Goal: Transaction & Acquisition: Purchase product/service

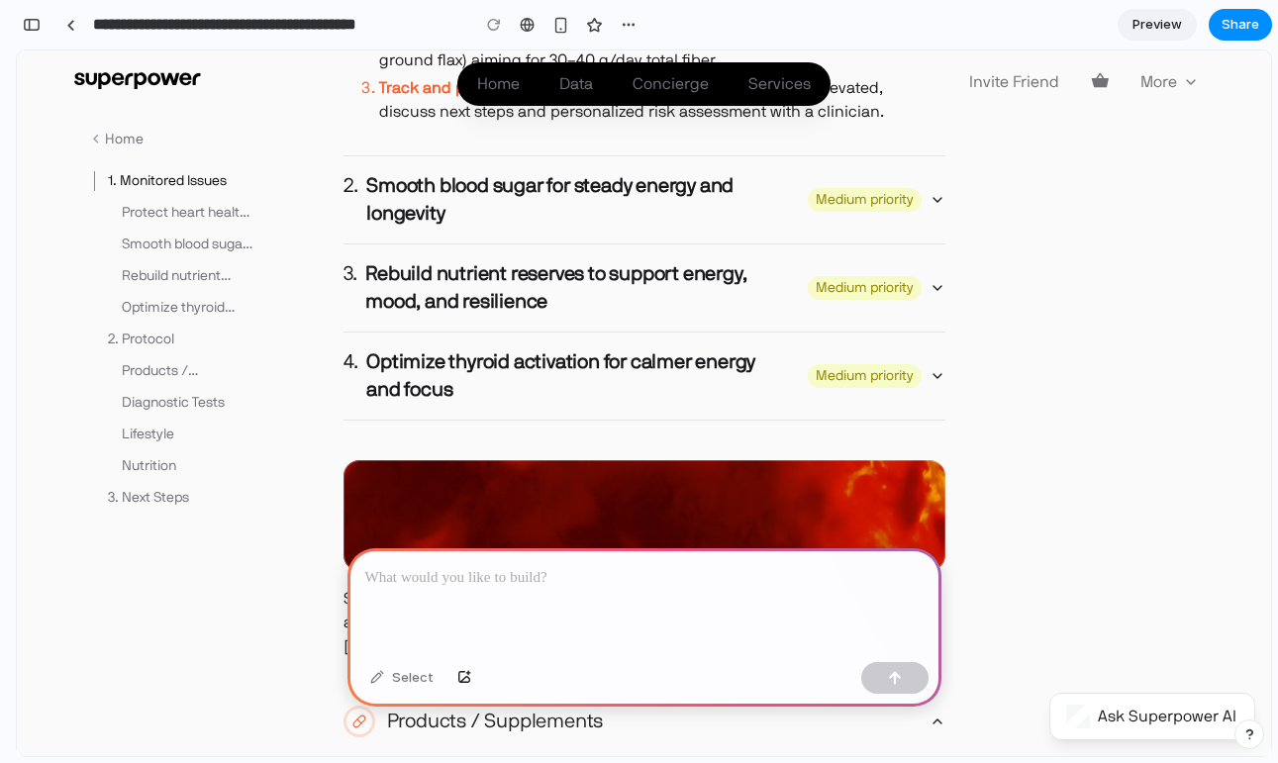
scroll to position [1496, 0]
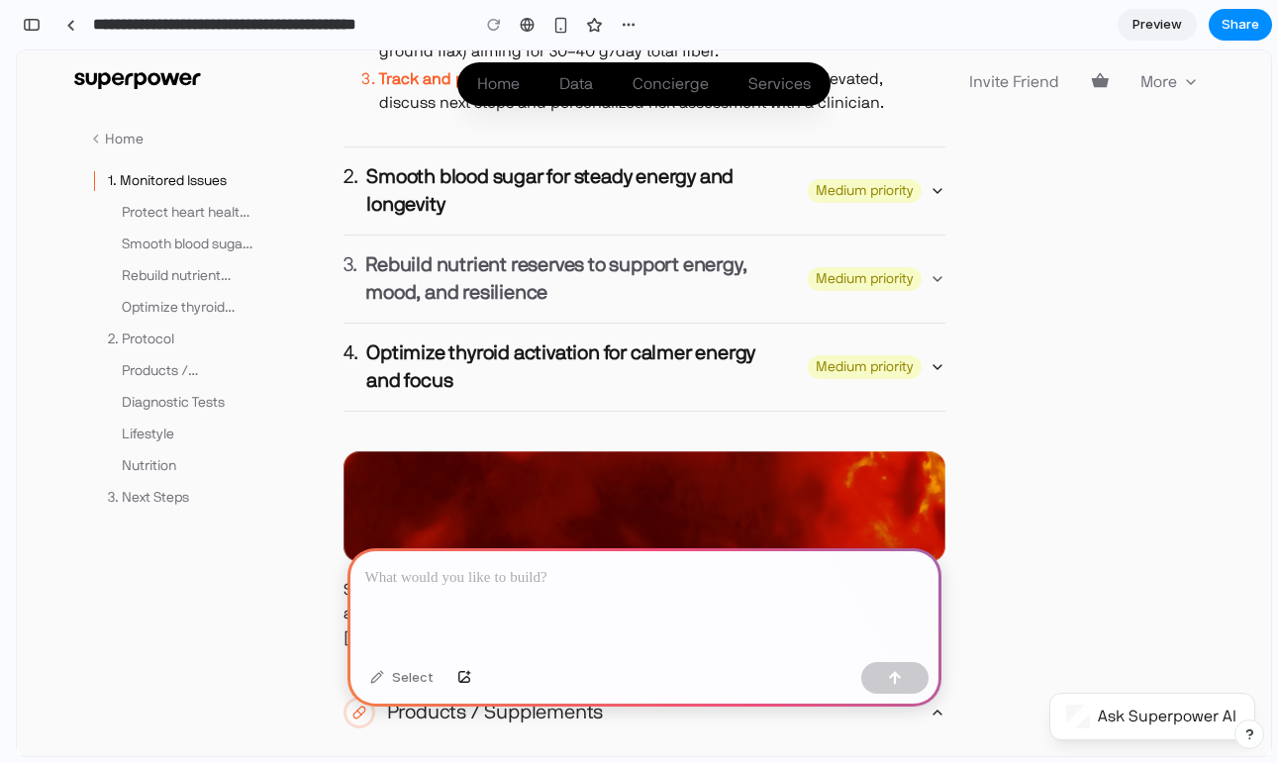
click at [467, 273] on h4 "Rebuild nutrient reserves to support energy, mood, and resilience" at bounding box center [560, 278] width 390 height 55
click at [935, 271] on icon "button" at bounding box center [938, 279] width 16 height 16
click at [495, 574] on p at bounding box center [644, 578] width 558 height 24
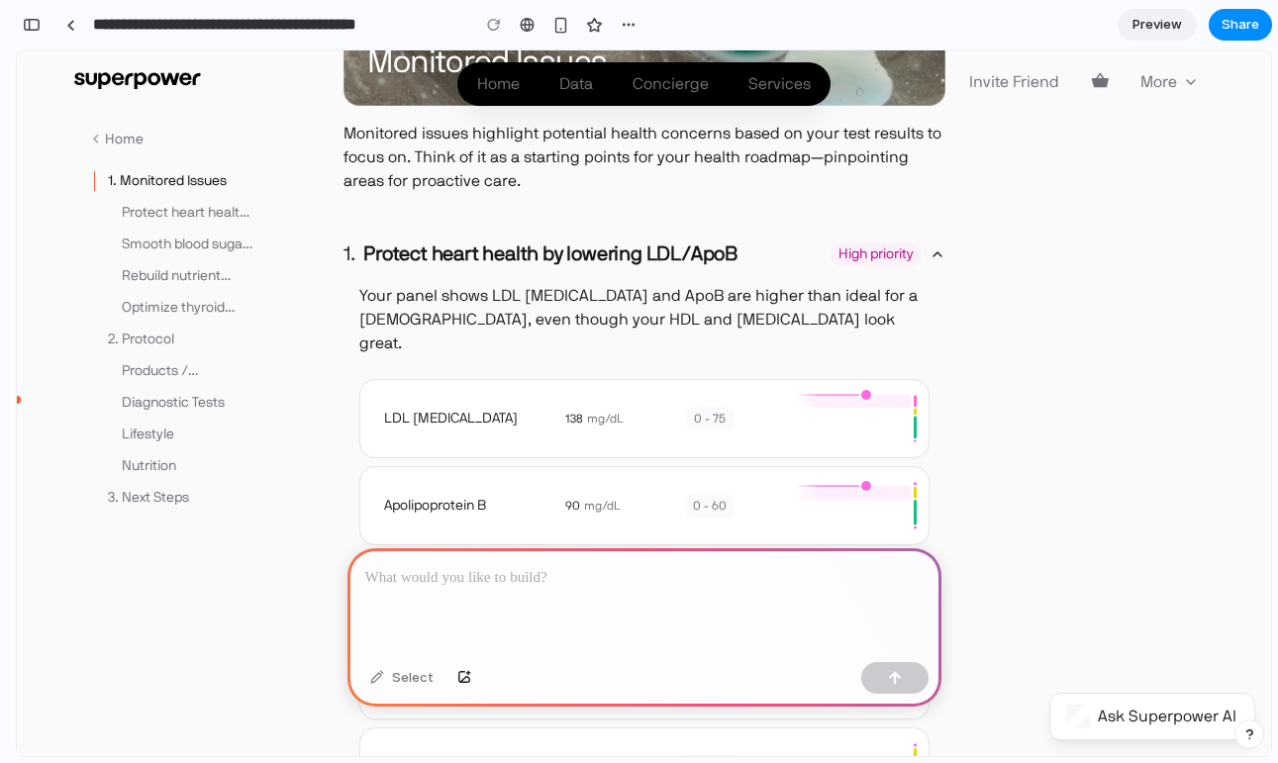
scroll to position [369, 0]
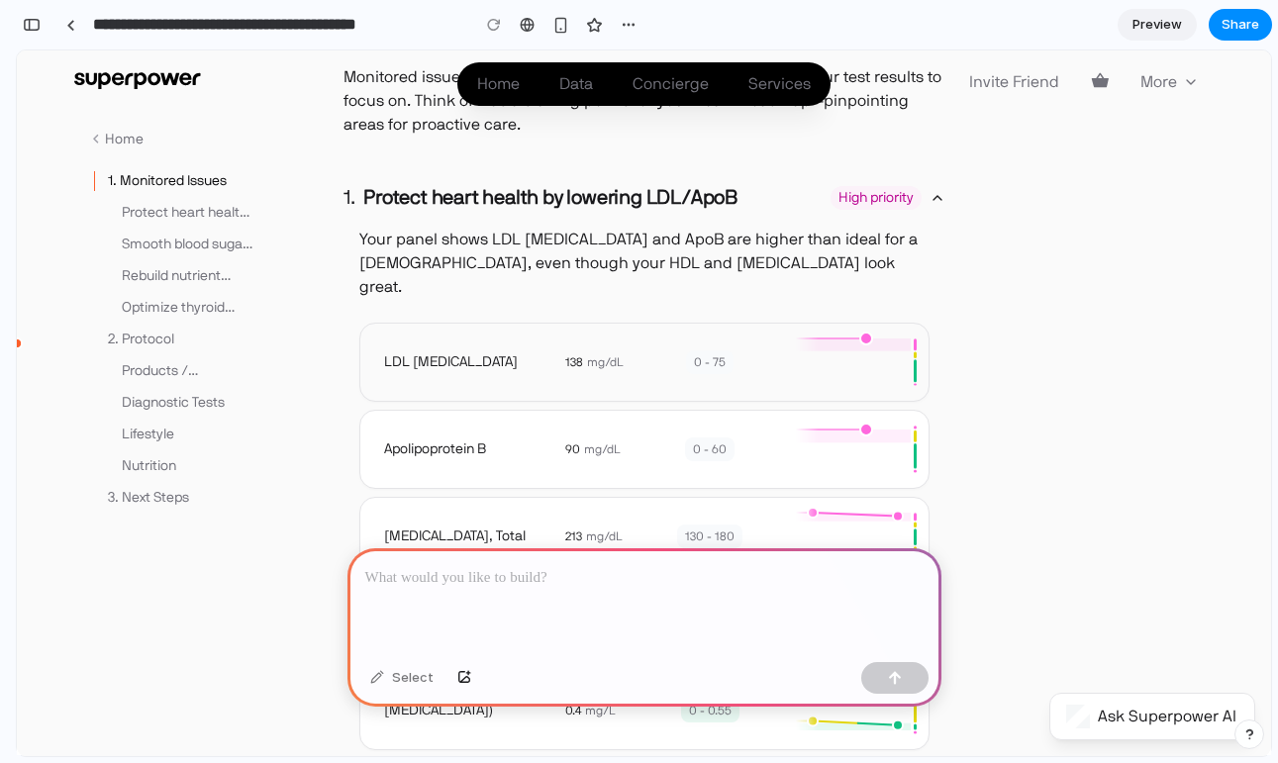
click at [592, 327] on div "138 mg/dL 0 - 75" at bounding box center [738, 362] width 355 height 71
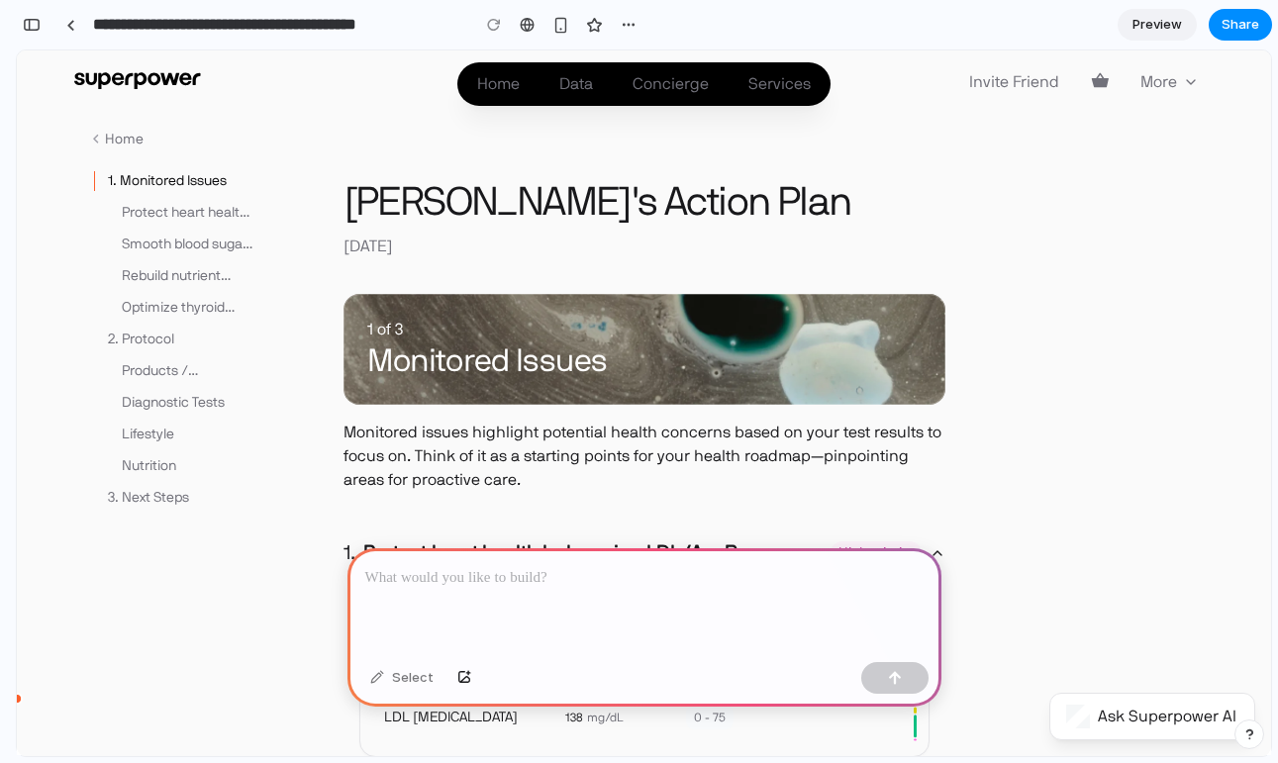
scroll to position [0, 0]
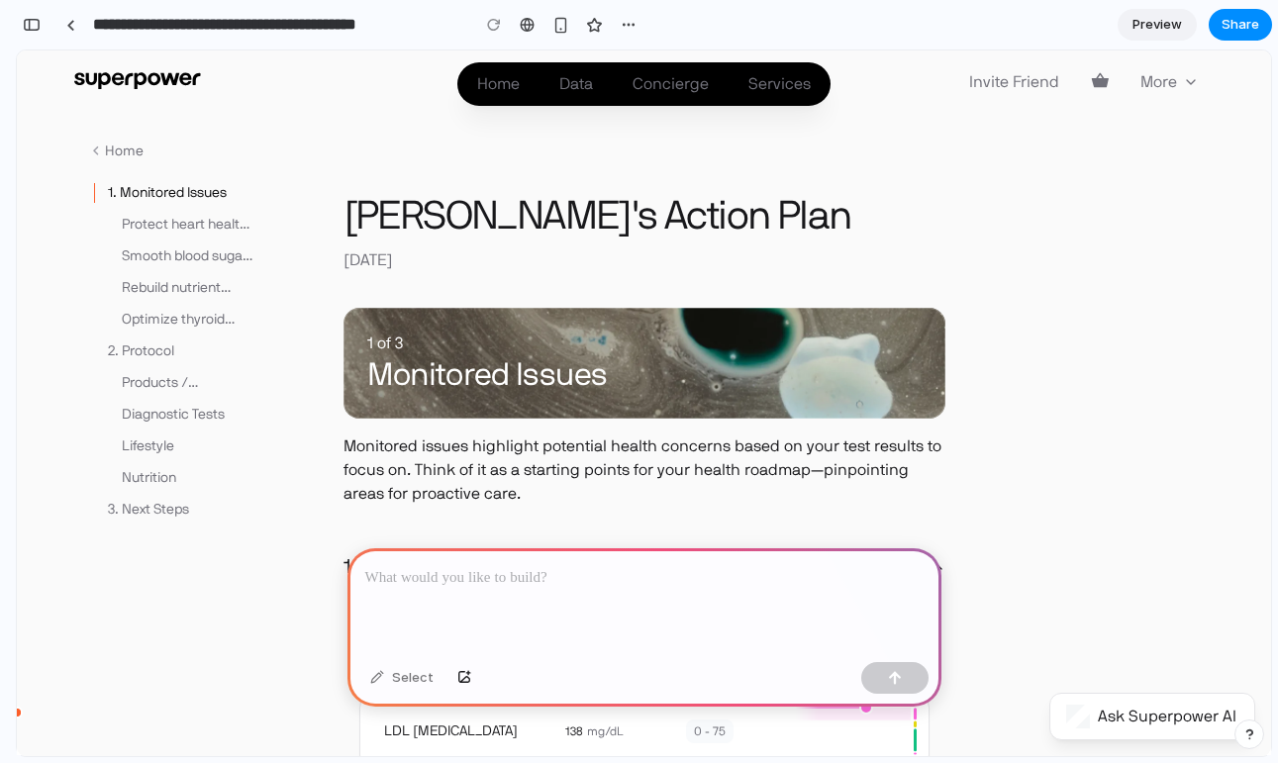
click at [558, 566] on p at bounding box center [644, 578] width 558 height 24
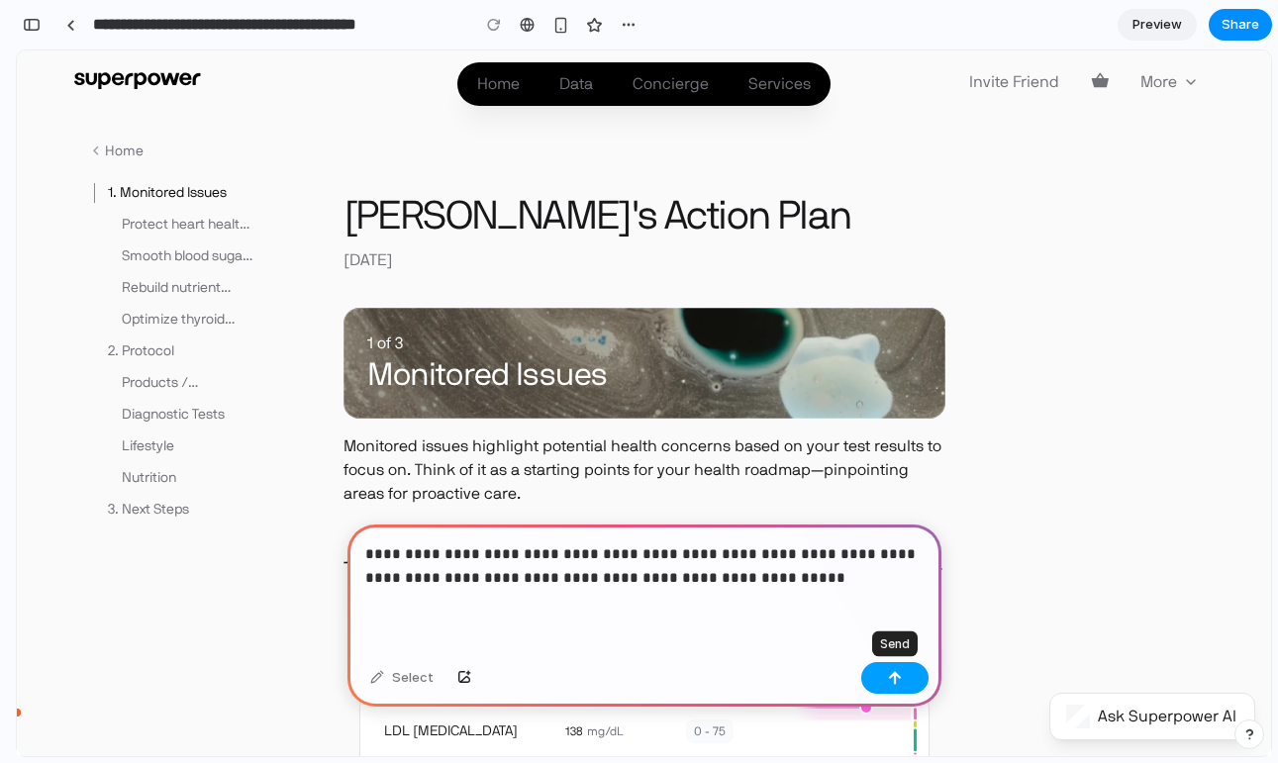
click at [904, 682] on button "button" at bounding box center [894, 678] width 67 height 32
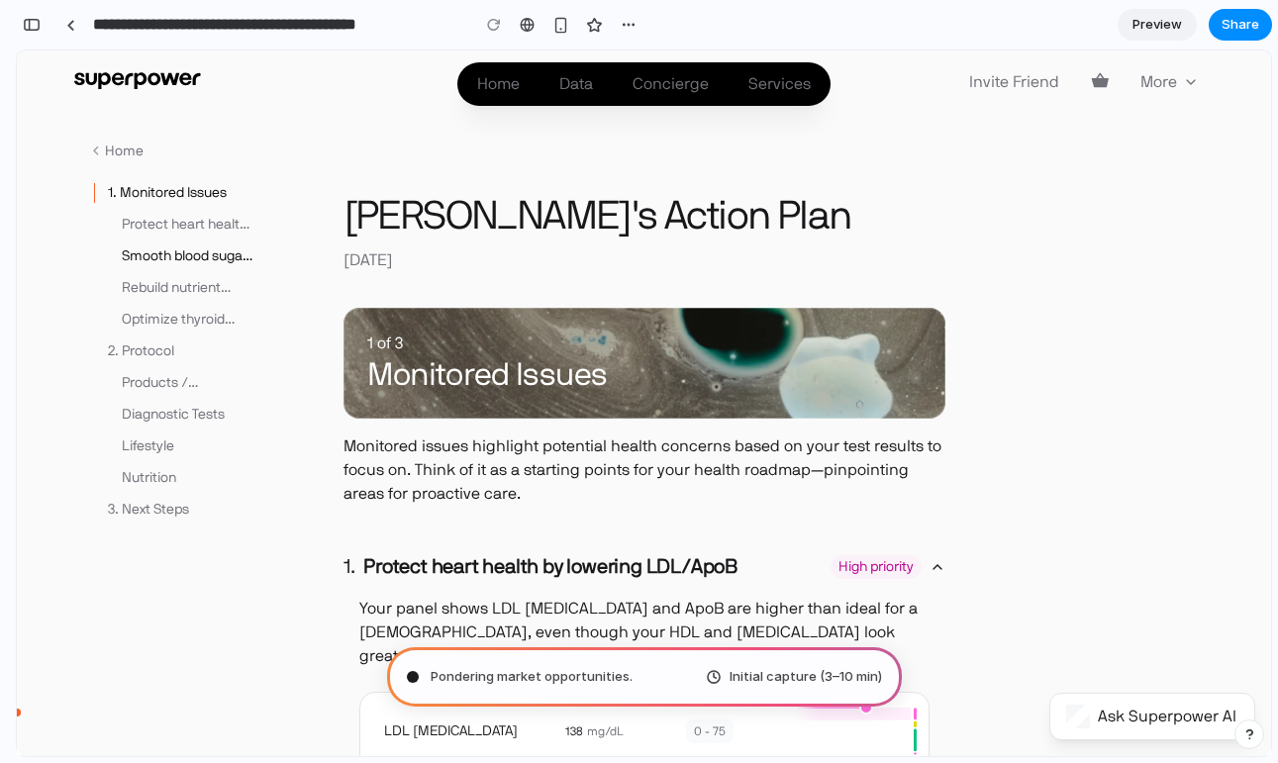
click at [179, 247] on p "Smooth blood sugar for steady energy and longevity" at bounding box center [189, 257] width 135 height 20
click at [228, 19] on input "**********" at bounding box center [276, 25] width 374 height 36
click at [30, 26] on div "button" at bounding box center [32, 25] width 18 height 14
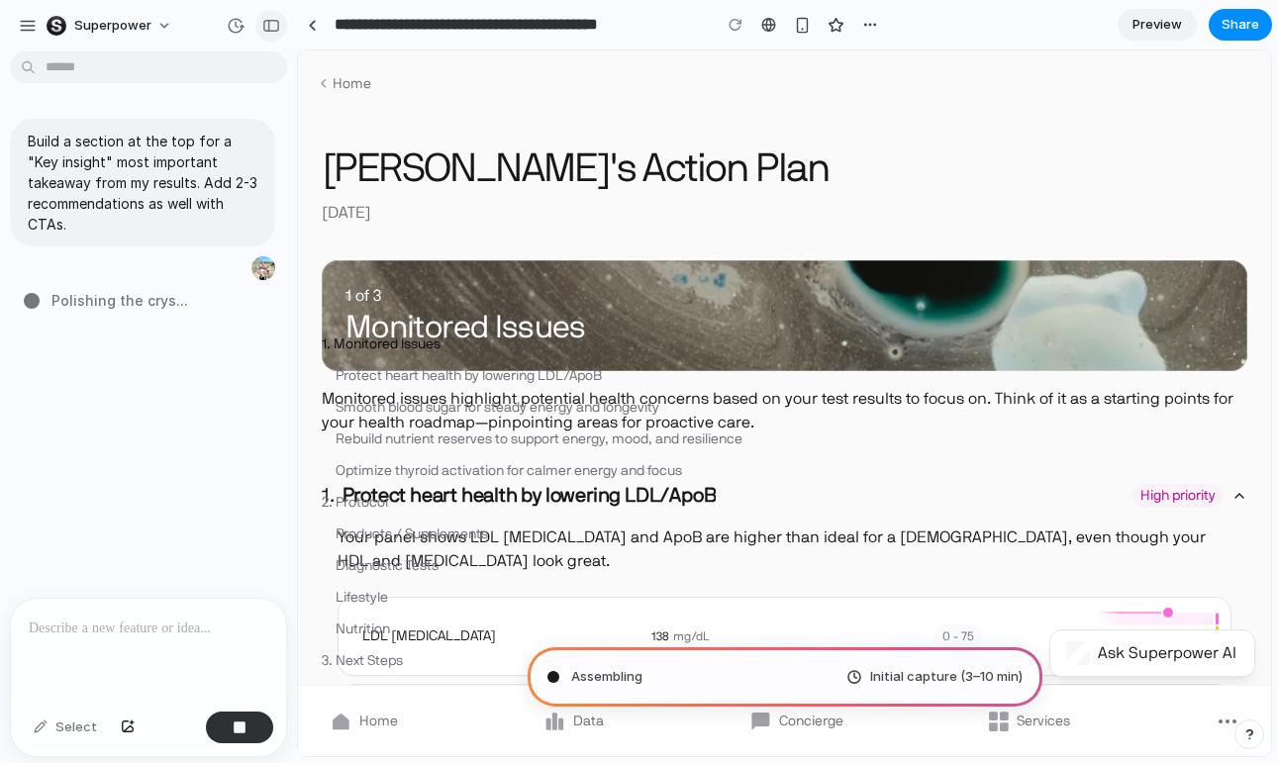
click at [269, 31] on div "button" at bounding box center [271, 26] width 18 height 14
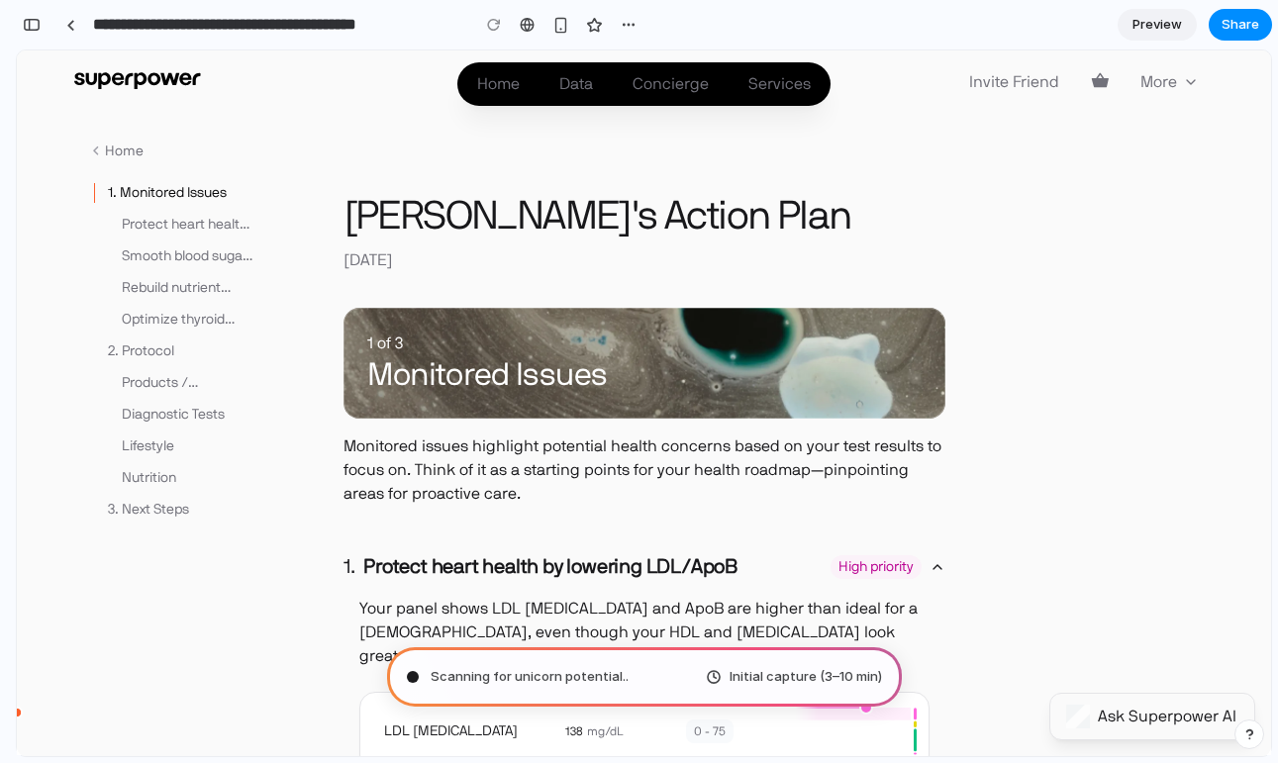
click at [1138, 713] on div "Ask Superpower AI" at bounding box center [1151, 717] width 170 height 24
click at [616, 26] on button "button" at bounding box center [629, 25] width 30 height 30
click at [631, 22] on div "Duplicate Delete" at bounding box center [639, 381] width 1278 height 763
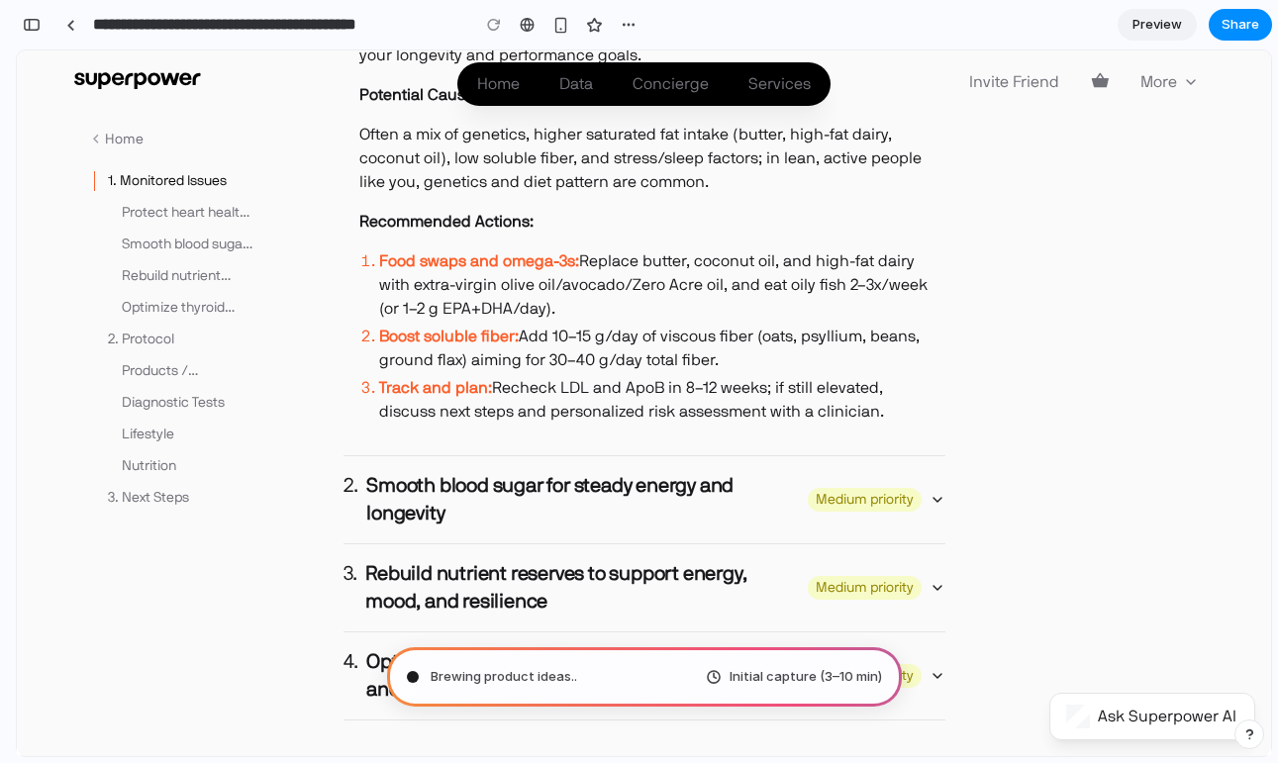
scroll to position [1192, 0]
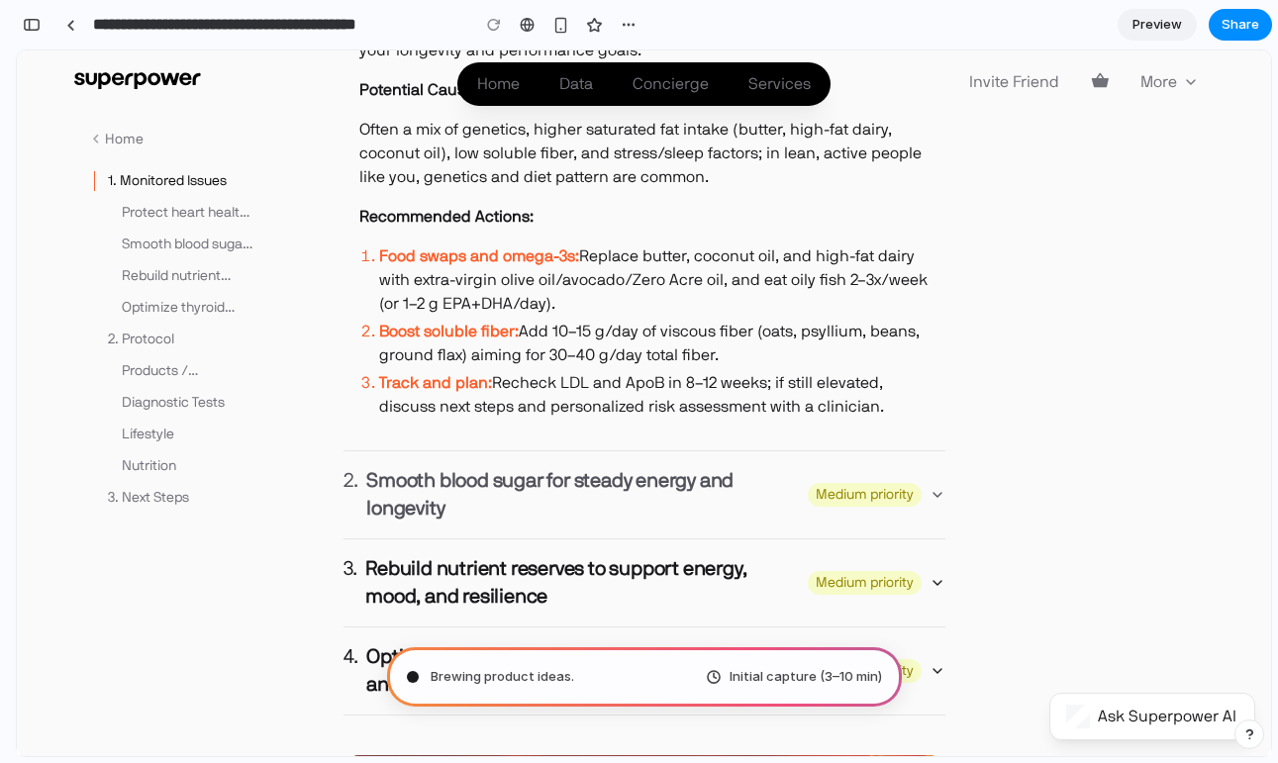
click at [743, 468] on h4 "Smooth blood sugar for steady energy and longevity" at bounding box center [560, 494] width 389 height 55
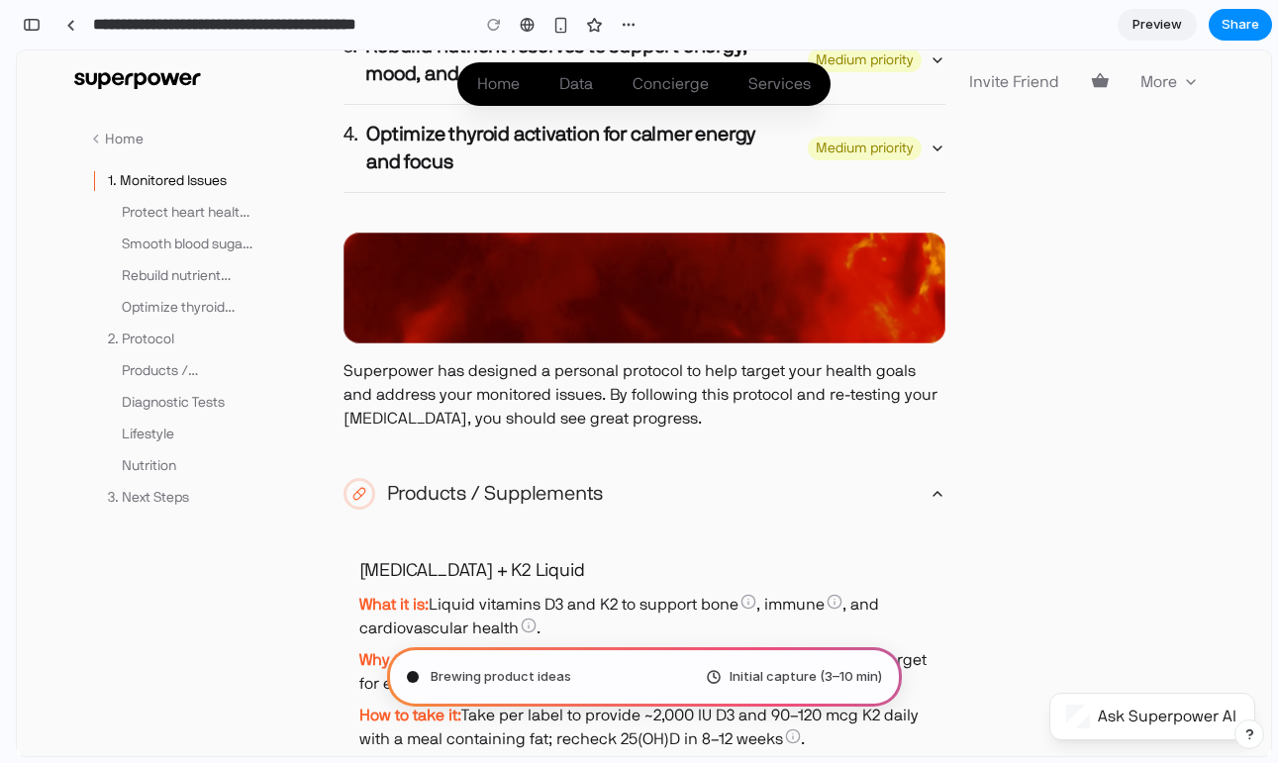
scroll to position [2042, 0]
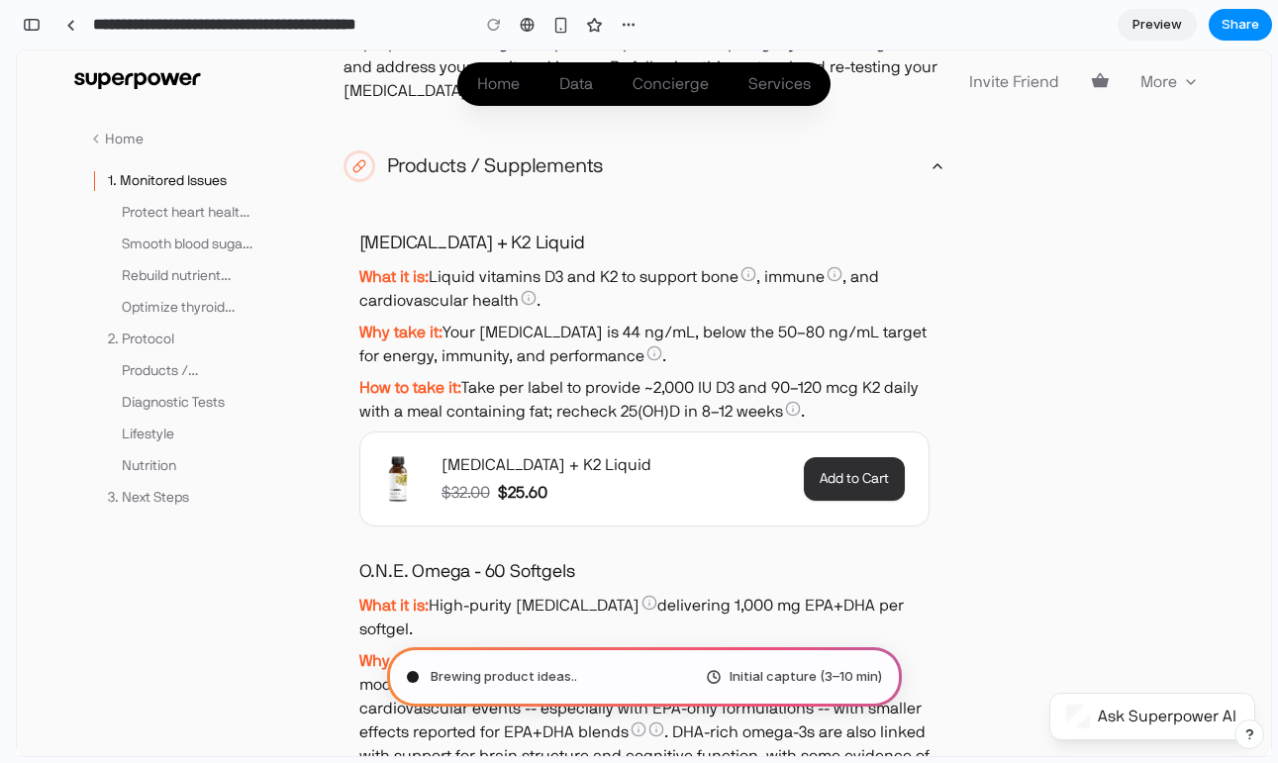
click at [872, 463] on button "Add to Cart" at bounding box center [854, 479] width 101 height 44
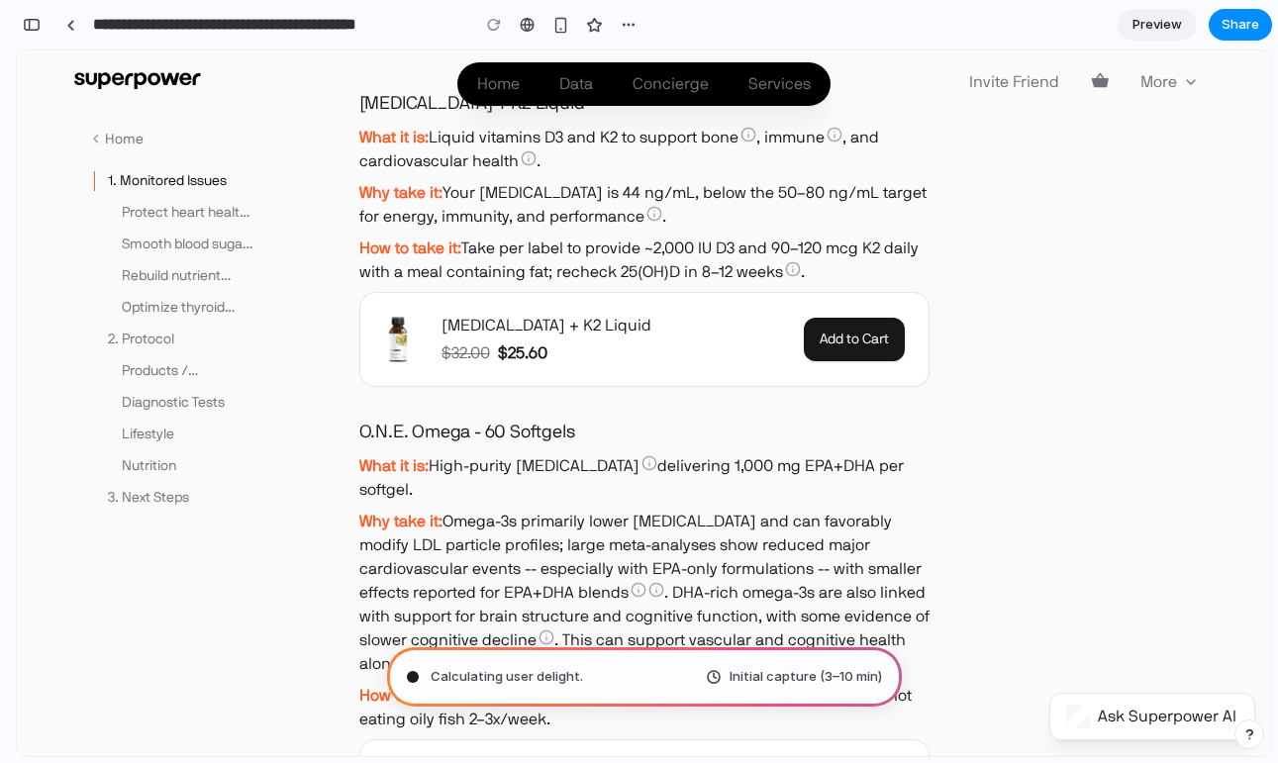
scroll to position [2124, 0]
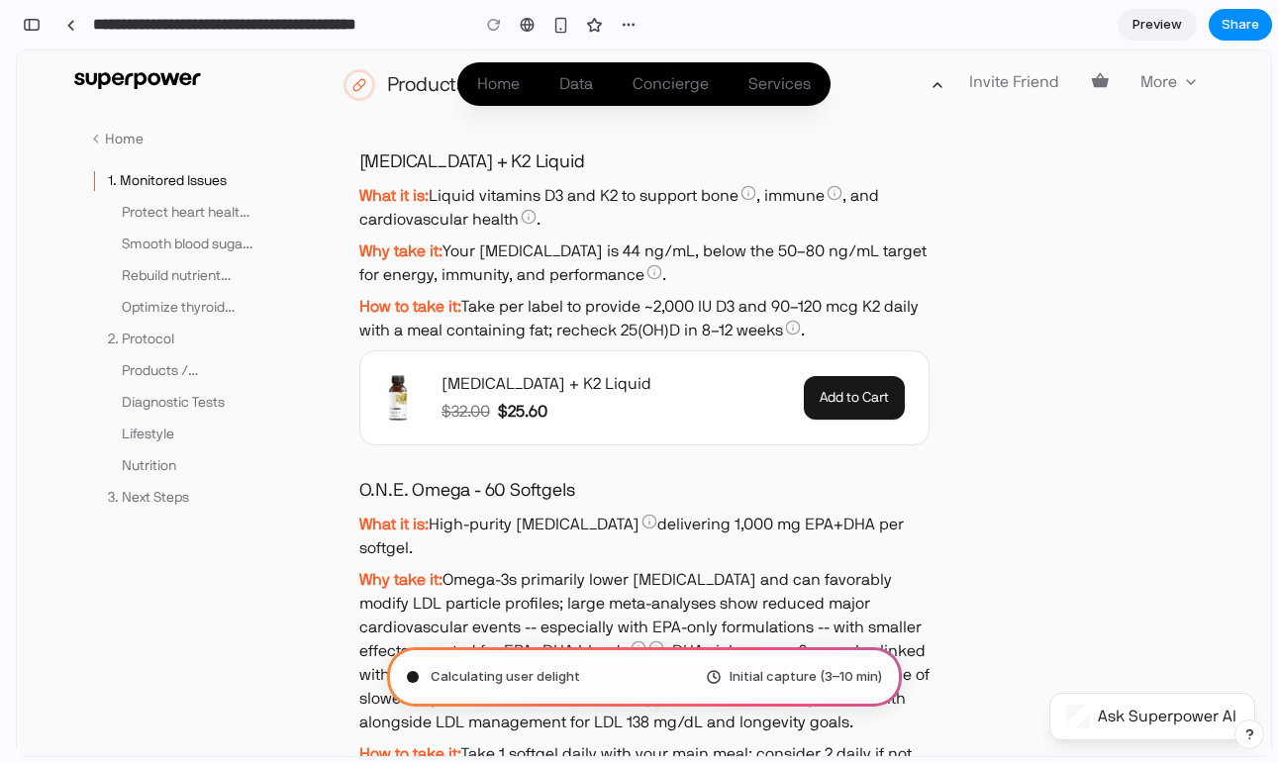
drag, startPoint x: 613, startPoint y: 300, endPoint x: 742, endPoint y: 300, distance: 128.7
click at [742, 300] on span "Take per label to provide ~2,000 IU D3 and 90–120 mcg K2 daily with a meal cont…" at bounding box center [638, 319] width 559 height 40
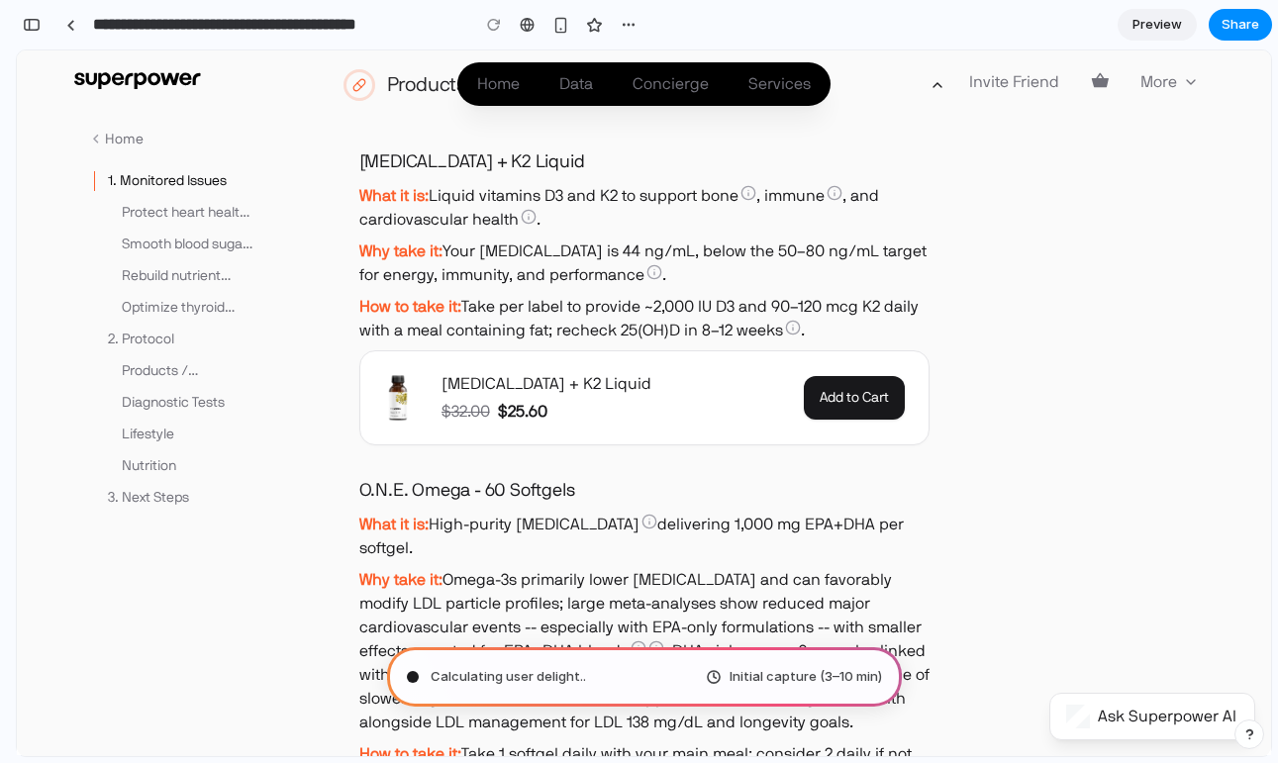
click at [742, 300] on span "Take per label to provide ~2,000 IU D3 and 90–120 mcg K2 daily with a meal cont…" at bounding box center [638, 319] width 559 height 40
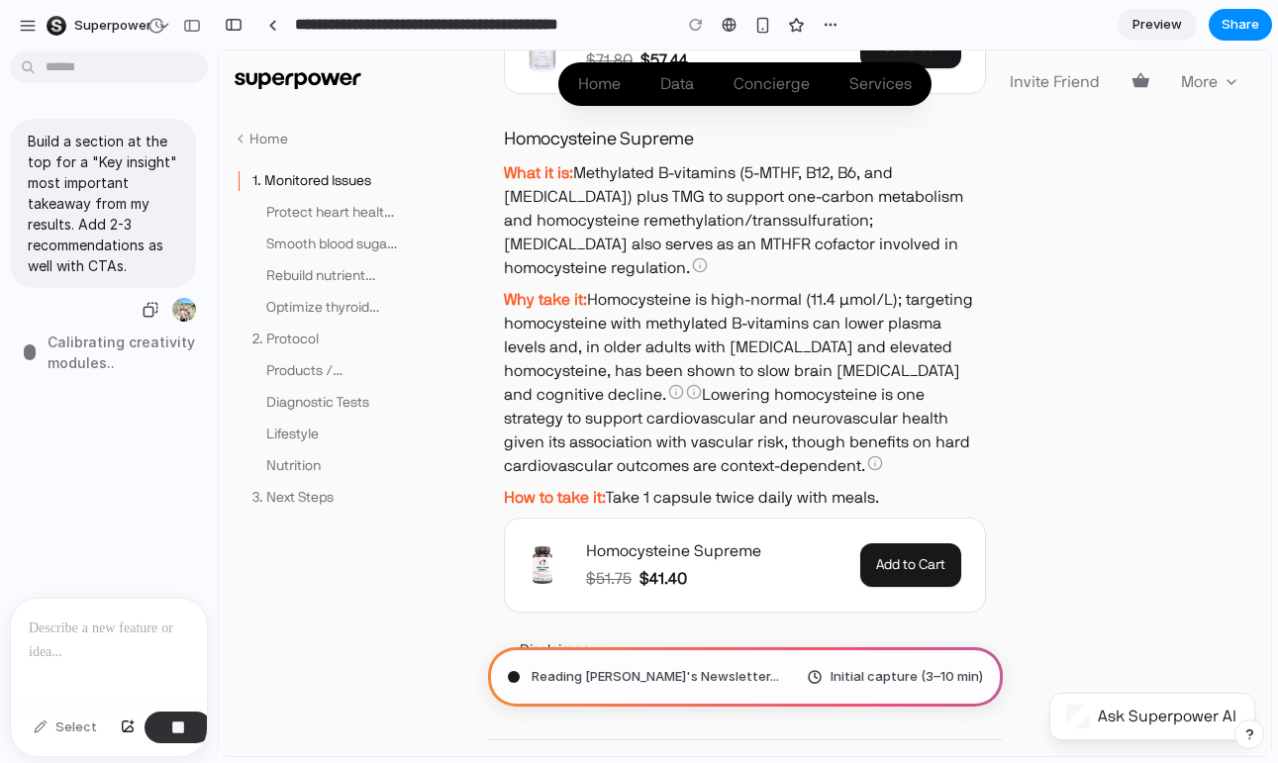
scroll to position [2875, 0]
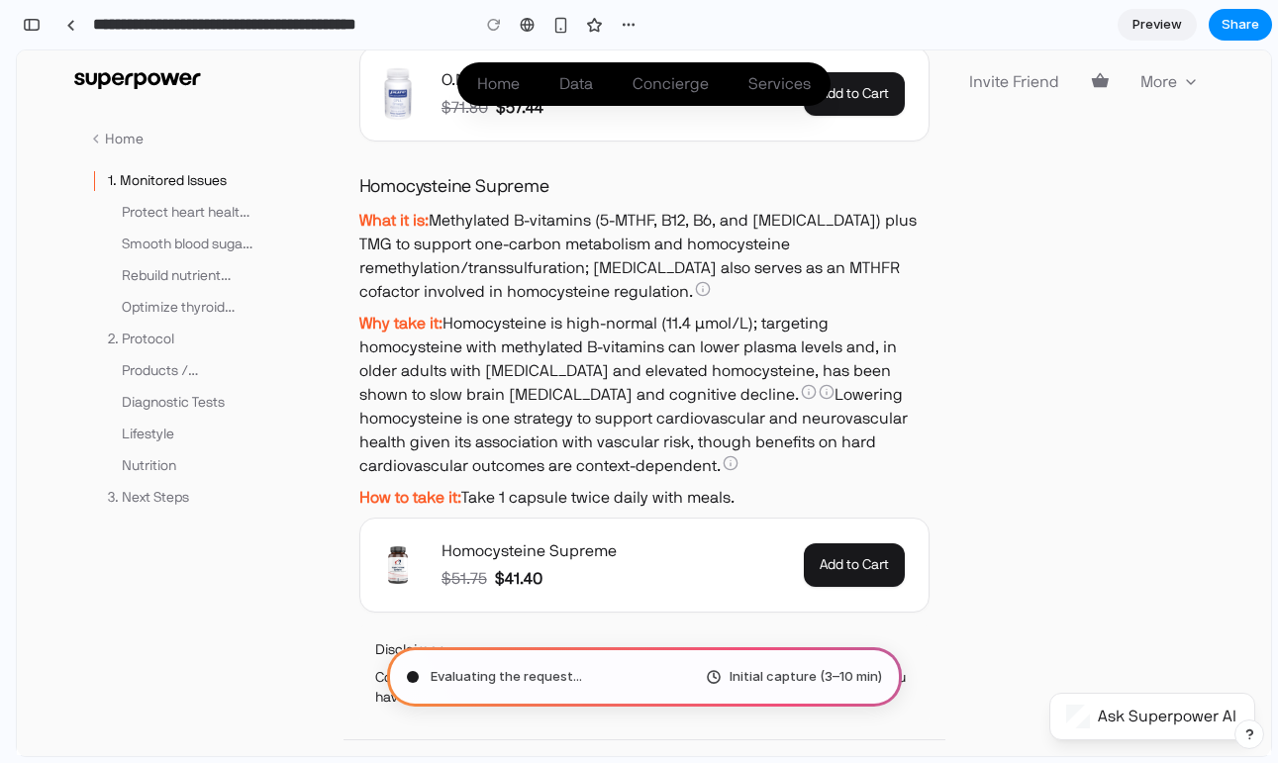
type input "**********"
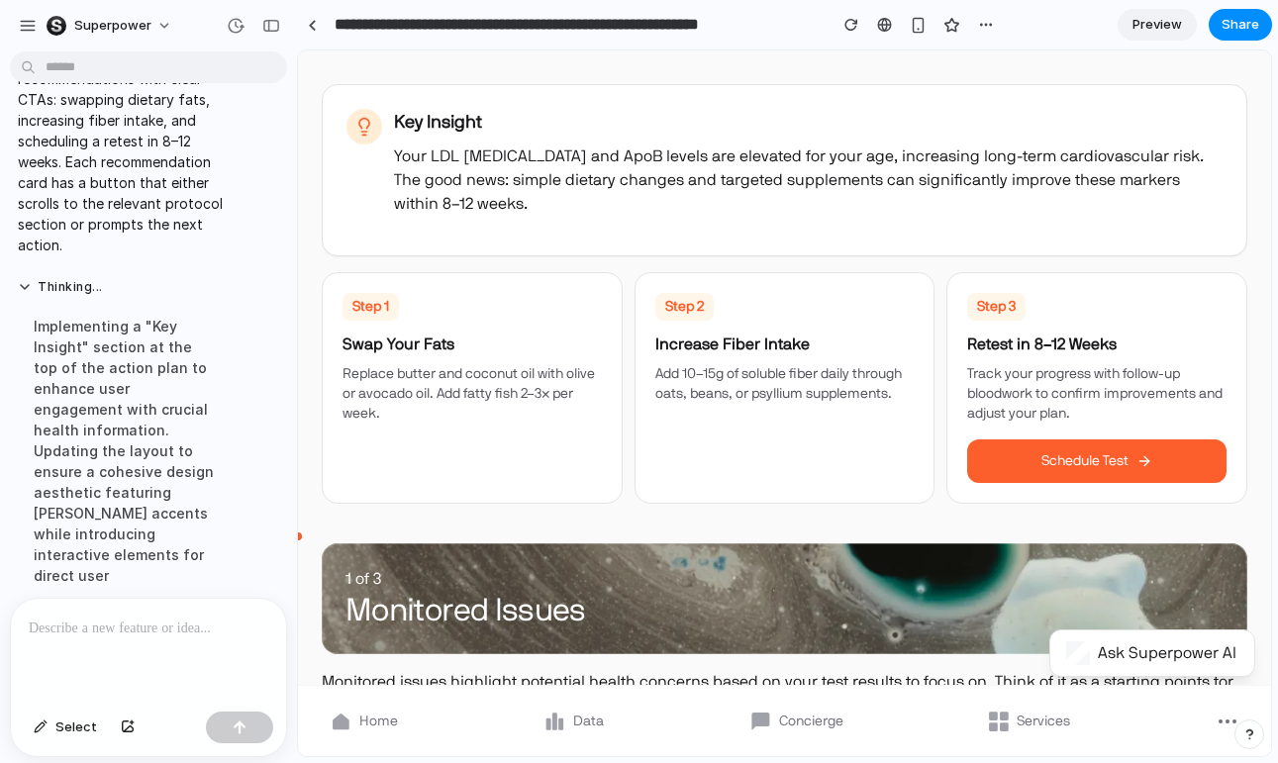
scroll to position [177, 0]
